Goal: Task Accomplishment & Management: Use online tool/utility

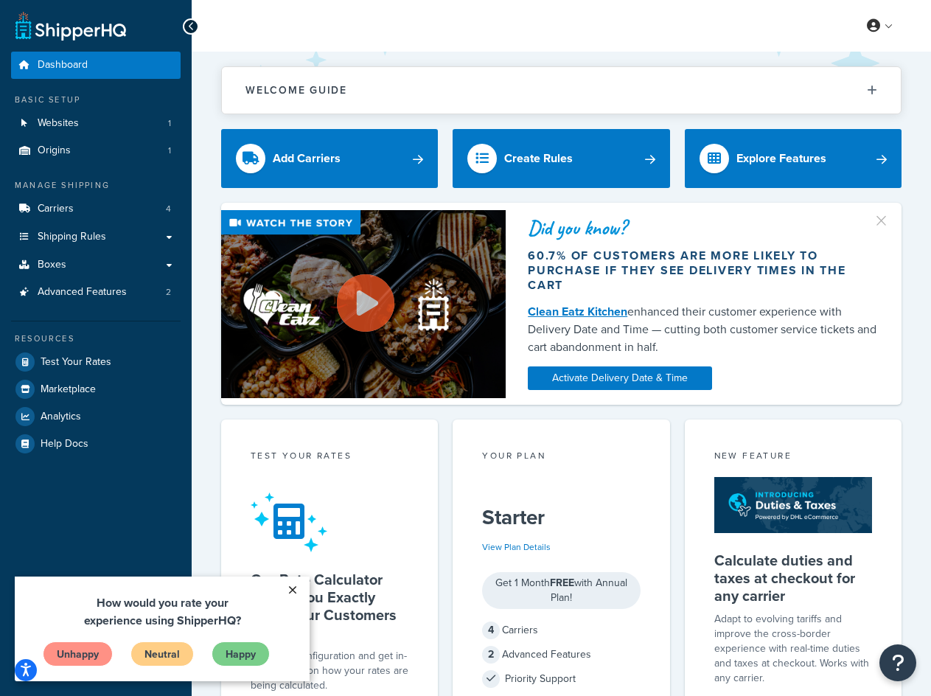
click at [295, 587] on link "×" at bounding box center [292, 589] width 26 height 27
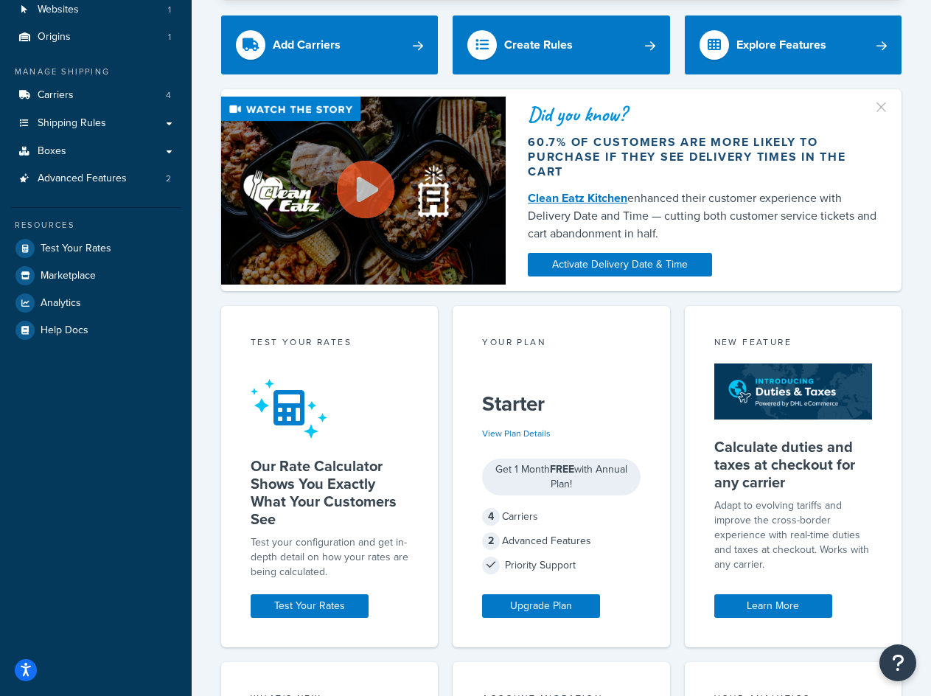
scroll to position [147, 0]
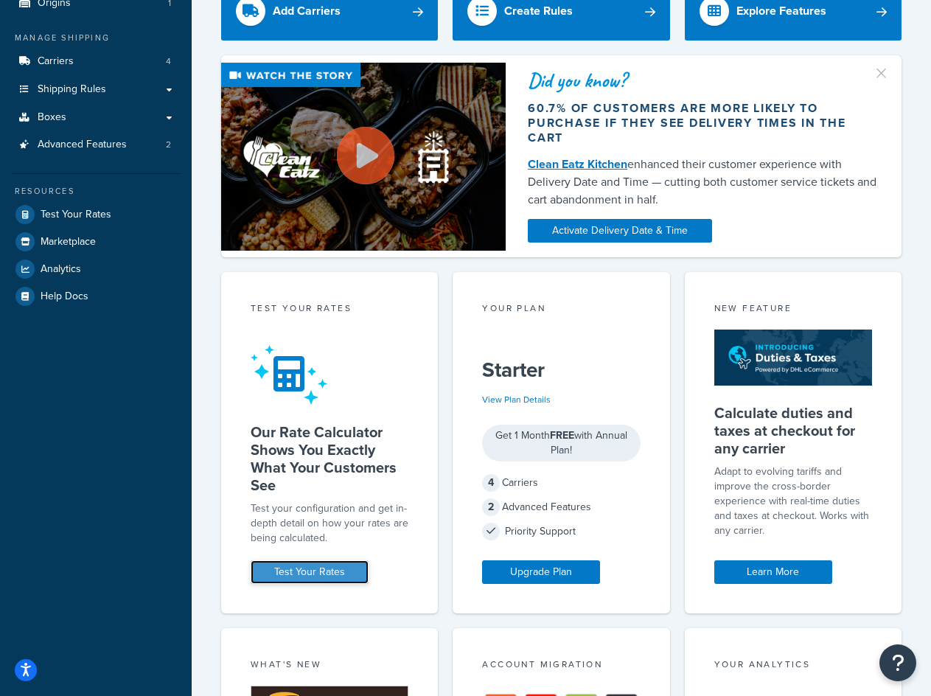
click at [320, 573] on link "Test Your Rates" at bounding box center [310, 572] width 118 height 24
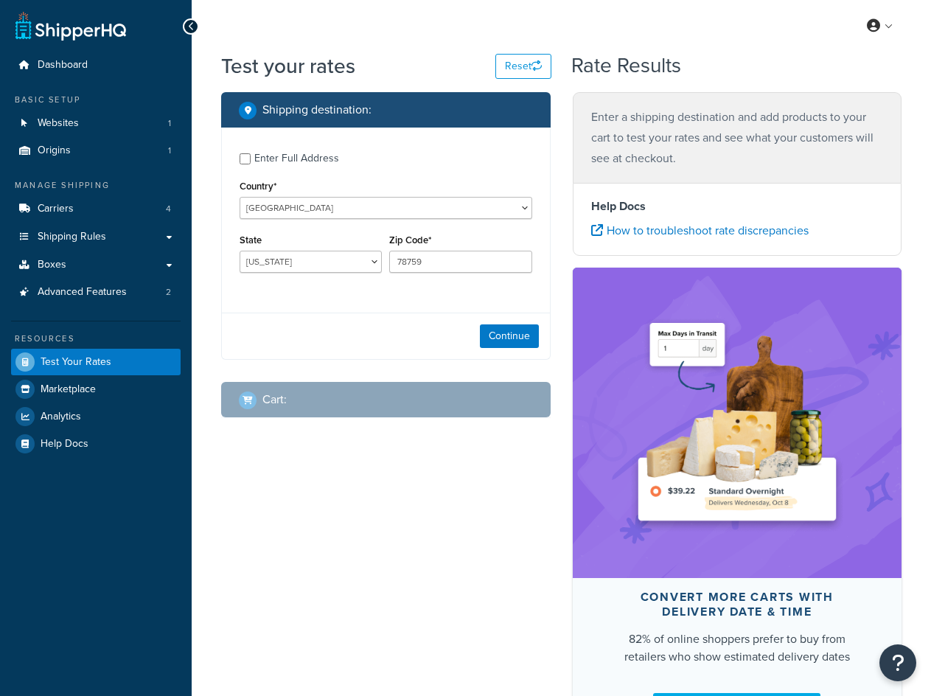
select select "[GEOGRAPHIC_DATA]"
click at [242, 156] on input "Enter Full Address" at bounding box center [245, 158] width 11 height 11
checkbox input "true"
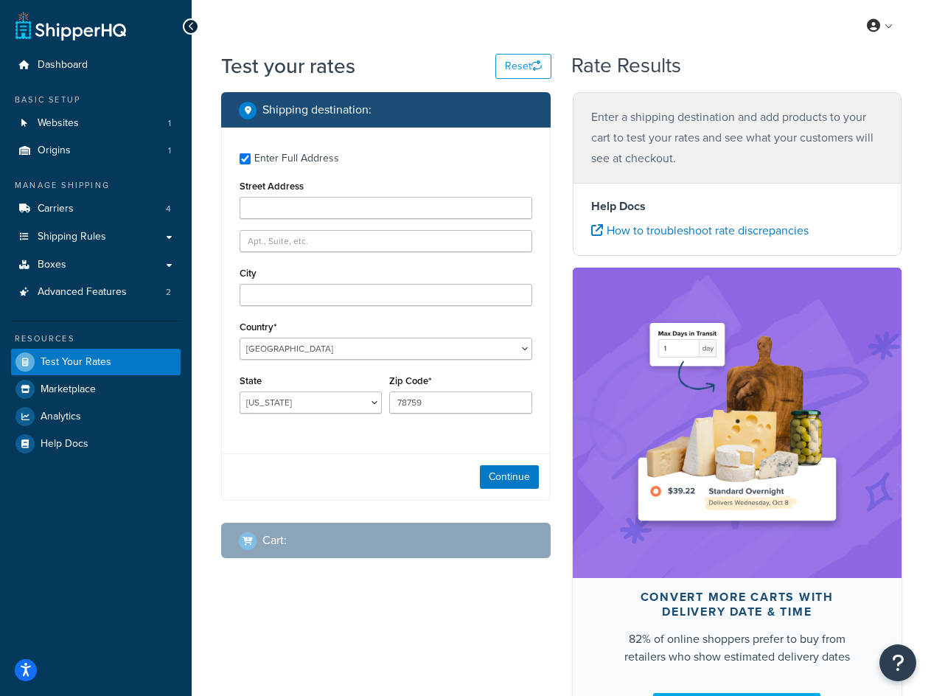
click at [283, 197] on div "Street Address" at bounding box center [386, 197] width 293 height 43
click at [282, 205] on input "Street Address" at bounding box center [386, 208] width 293 height 22
paste input "[STREET_ADDRESS]"
type input "[STREET_ADDRESS]"
type input "[PERSON_NAME]"
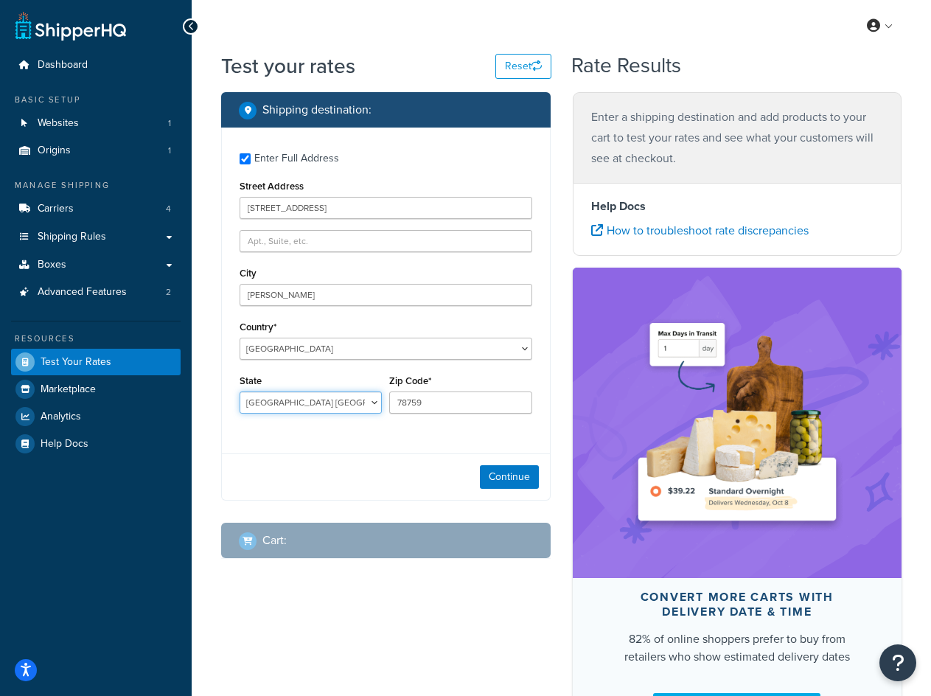
select select "UT"
type input "84341"
click at [522, 477] on button "Continue" at bounding box center [509, 477] width 59 height 24
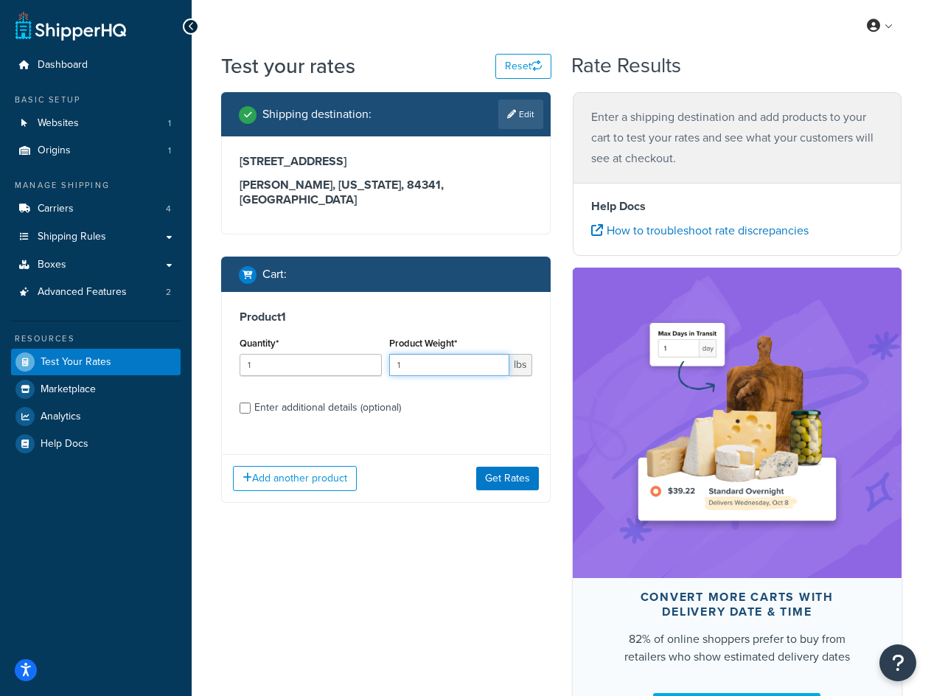
drag, startPoint x: 406, startPoint y: 349, endPoint x: 389, endPoint y: 349, distance: 17.0
click at [389, 354] on input "1" at bounding box center [448, 365] width 119 height 22
type input "5"
click at [499, 467] on button "Get Rates" at bounding box center [507, 479] width 63 height 24
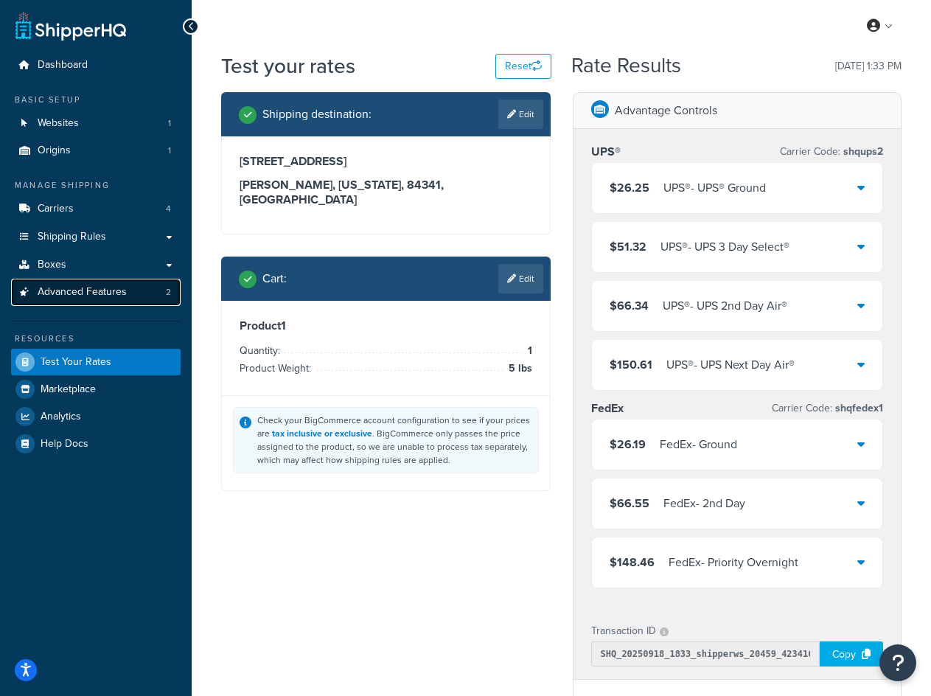
click at [113, 289] on span "Advanced Features" at bounding box center [82, 292] width 89 height 13
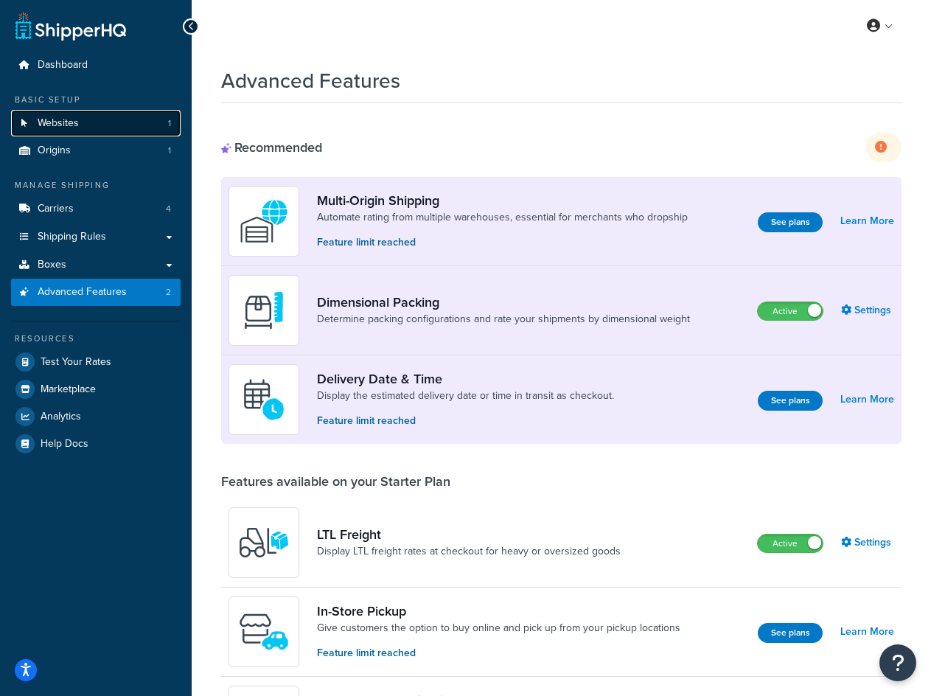
click at [91, 111] on link "Websites 1" at bounding box center [96, 123] width 170 height 27
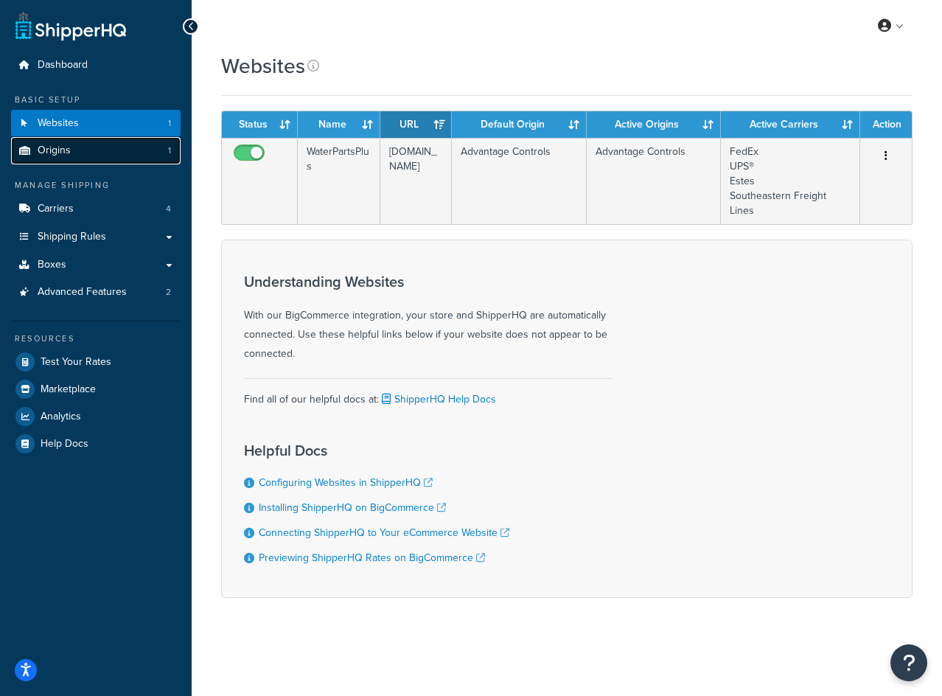
click at [46, 145] on span "Origins" at bounding box center [54, 150] width 33 height 13
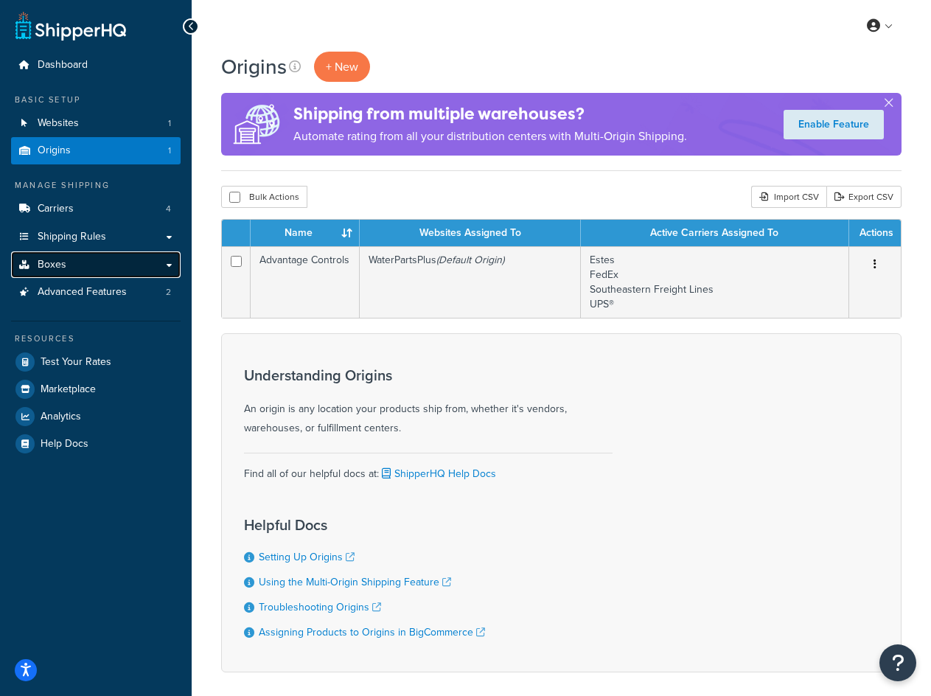
click at [61, 266] on span "Boxes" at bounding box center [52, 265] width 29 height 13
